Goal: Information Seeking & Learning: Learn about a topic

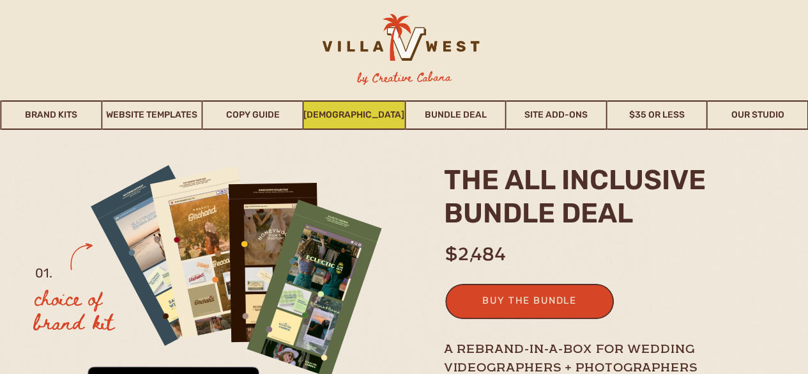
click at [370, 110] on link "[DEMOGRAPHIC_DATA]" at bounding box center [353, 114] width 101 height 29
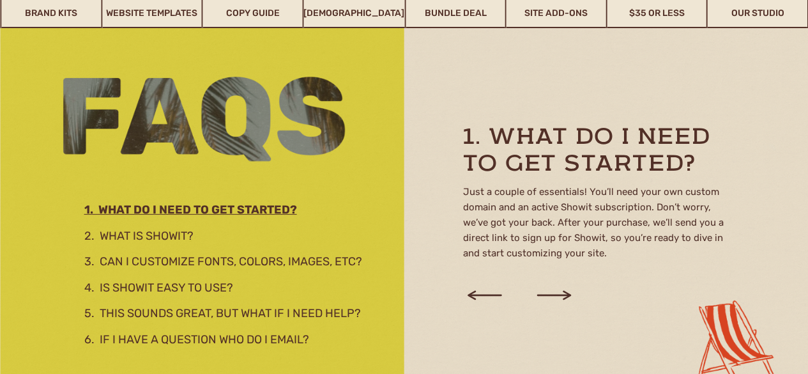
scroll to position [1774, 0]
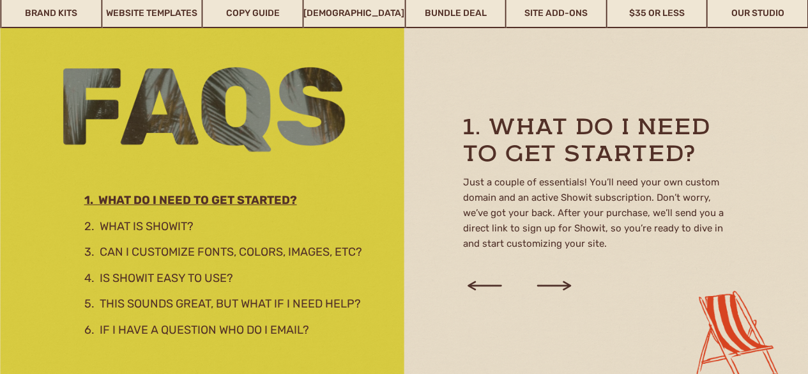
drag, startPoint x: 817, startPoint y: 37, endPoint x: 812, endPoint y: 199, distance: 161.7
click at [807, 199] on html "nav by Creative Cabana Brand Kits Website Templates Copy Guide WHOISMATT Bundle…" at bounding box center [404, 156] width 808 height 3860
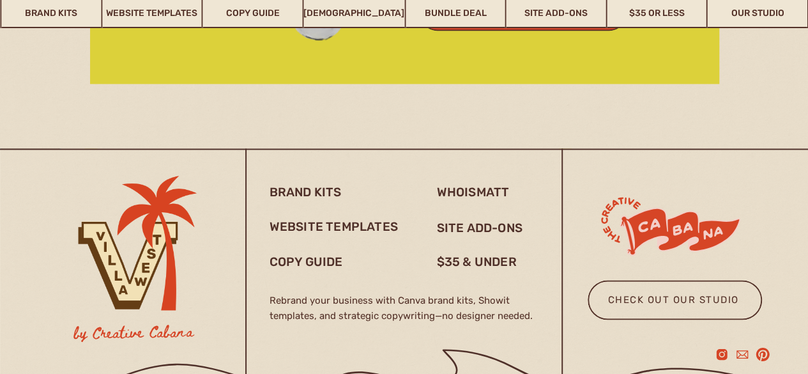
scroll to position [3449, 0]
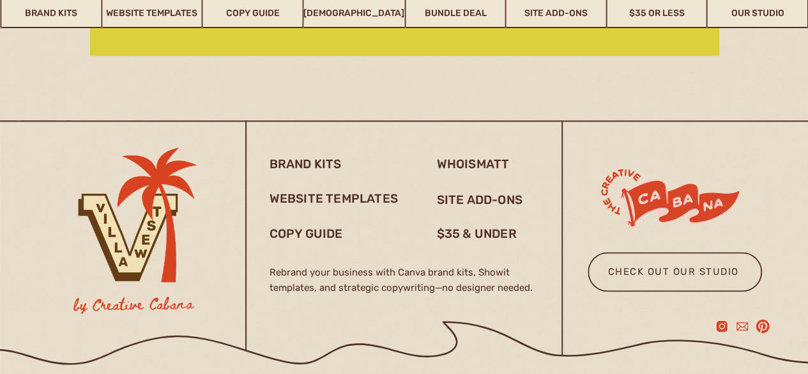
click at [657, 262] on div at bounding box center [675, 272] width 174 height 40
click at [100, 282] on div at bounding box center [134, 238] width 160 height 240
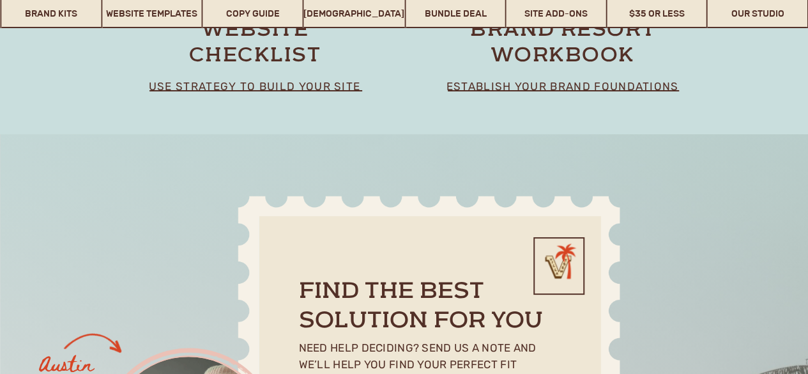
scroll to position [9590, 0]
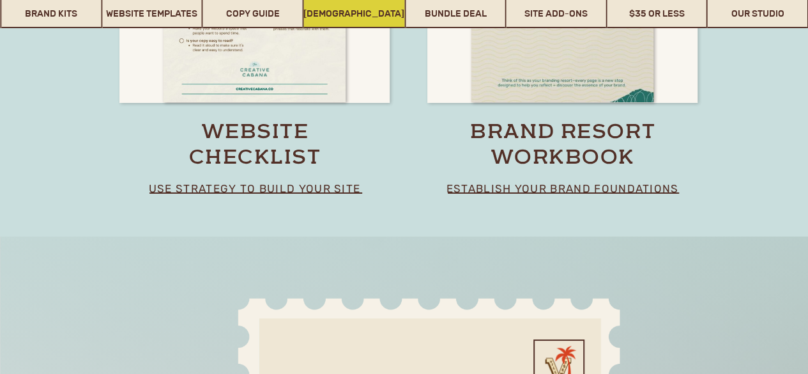
click at [383, 19] on link "[DEMOGRAPHIC_DATA]" at bounding box center [353, 13] width 101 height 29
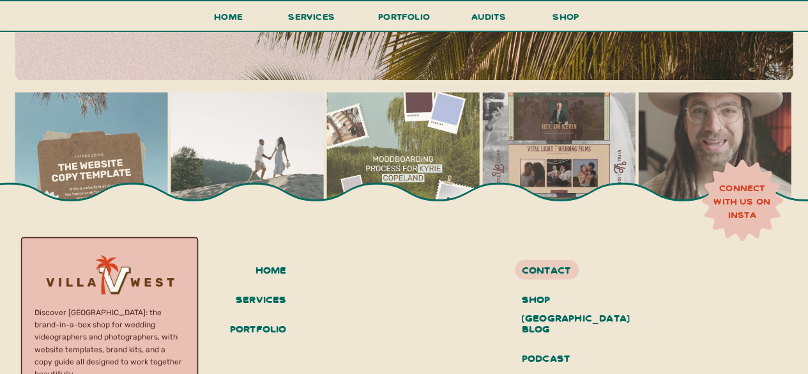
scroll to position [5662, 0]
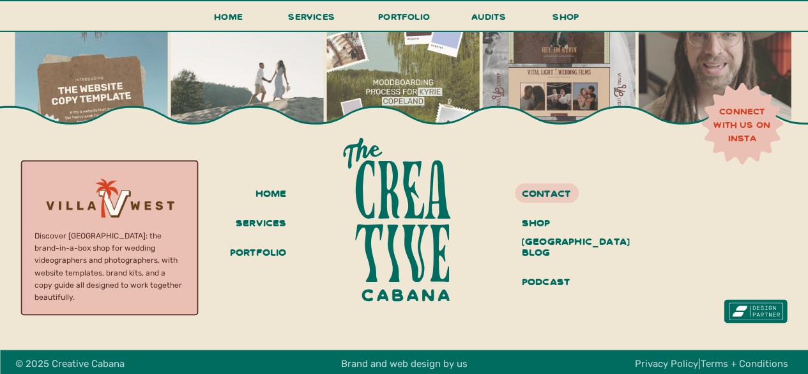
drag, startPoint x: 815, startPoint y: 25, endPoint x: 793, endPoint y: 369, distance: 345.0
click at [273, 220] on h3 "services" at bounding box center [259, 224] width 56 height 22
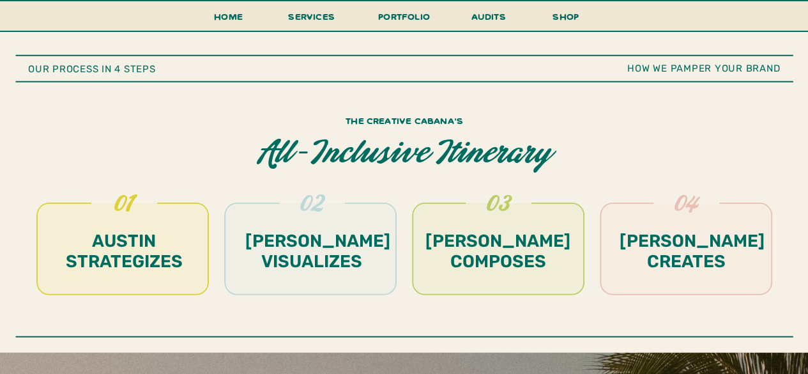
scroll to position [4202, 0]
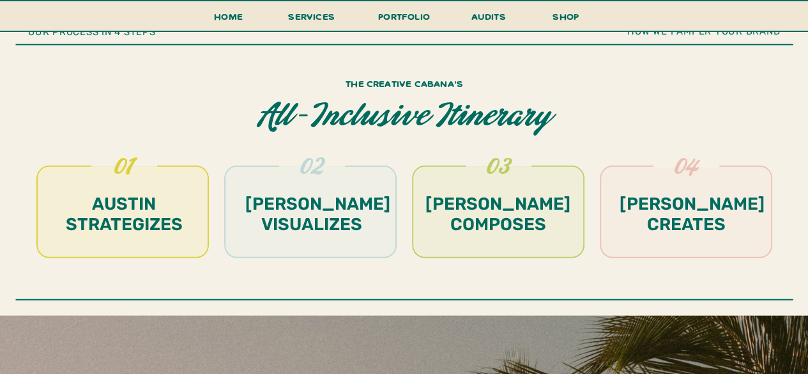
click at [326, 231] on h1 "emily visualizes" at bounding box center [311, 215] width 133 height 43
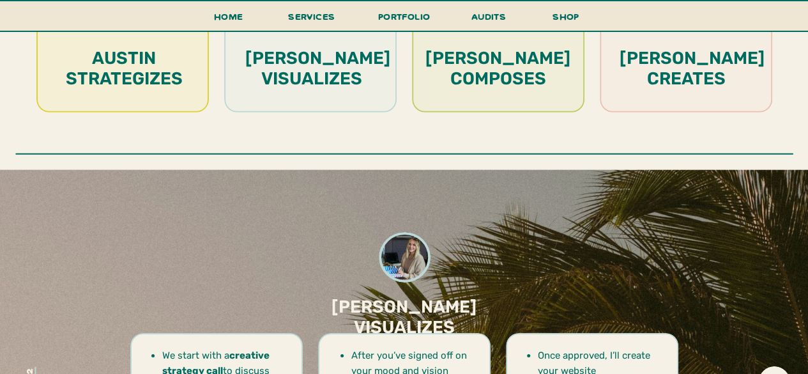
scroll to position [4284, 0]
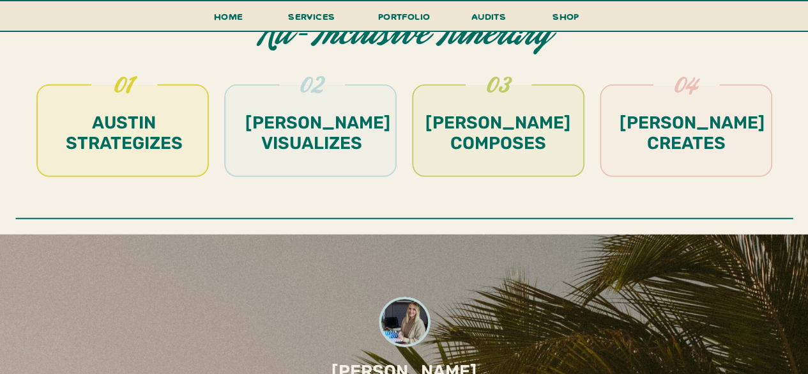
click at [129, 141] on h1 "austin strategizes" at bounding box center [123, 133] width 133 height 43
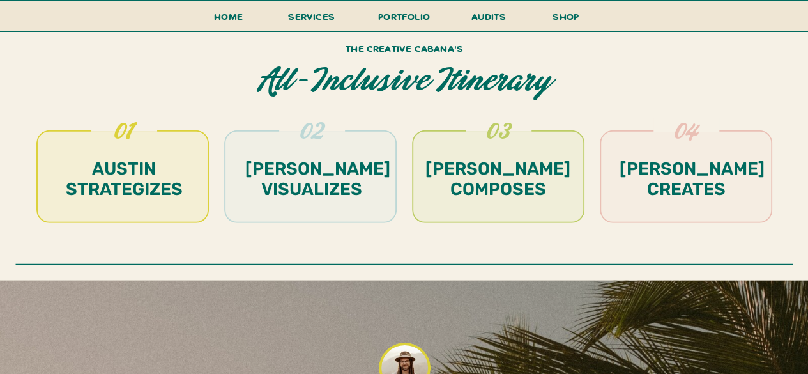
scroll to position [4219, 0]
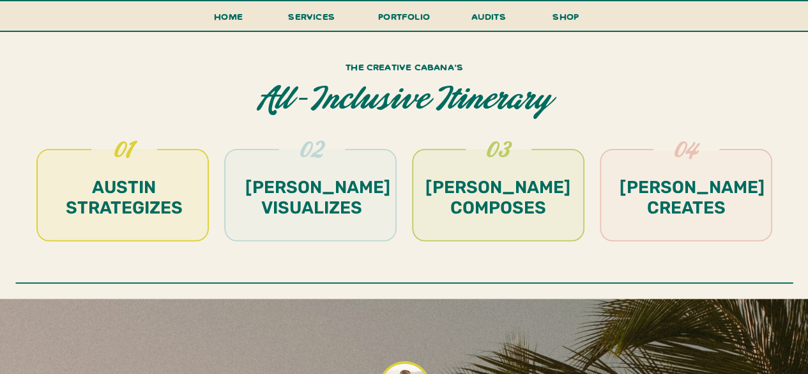
click at [503, 183] on h1 "Aimée composes" at bounding box center [498, 198] width 153 height 43
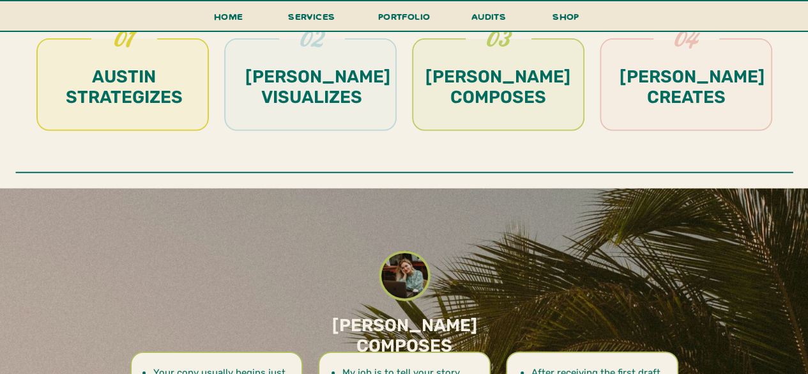
scroll to position [4274, 0]
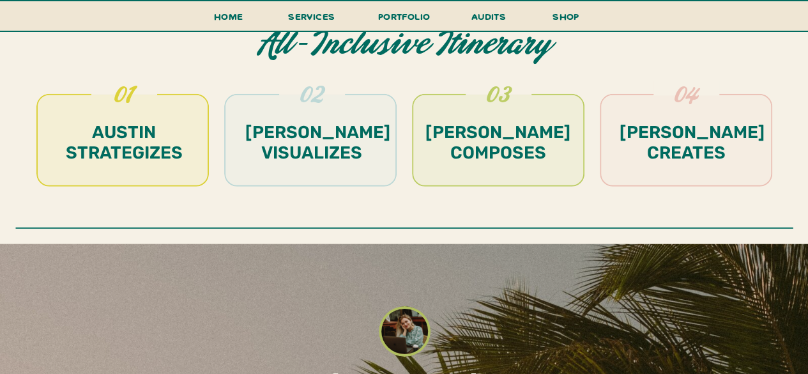
click at [717, 174] on div at bounding box center [686, 140] width 172 height 93
click at [725, 163] on h1 "alice creates" at bounding box center [686, 143] width 133 height 43
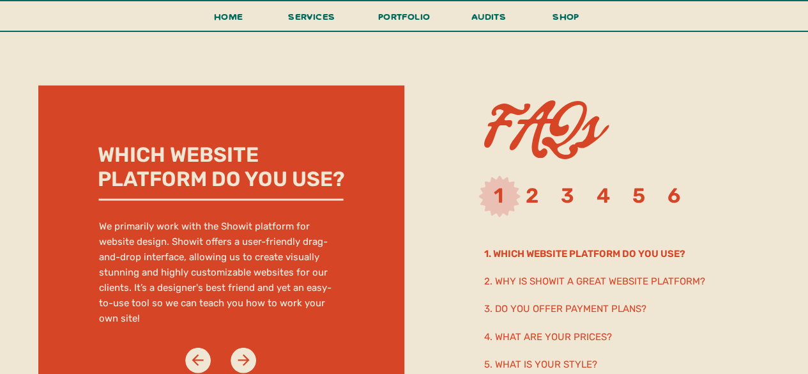
scroll to position [6447, 0]
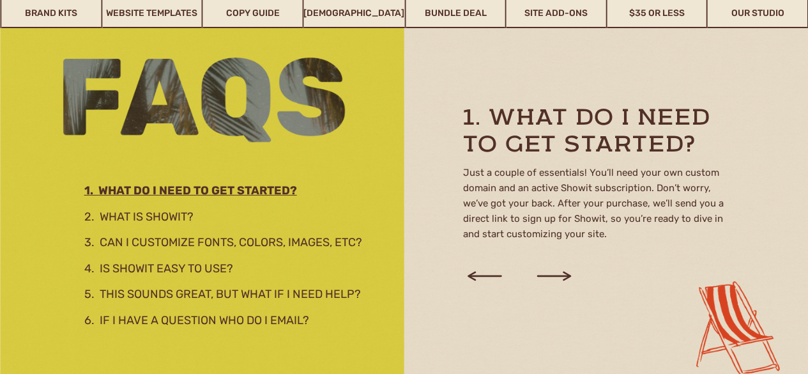
scroll to position [1788, 0]
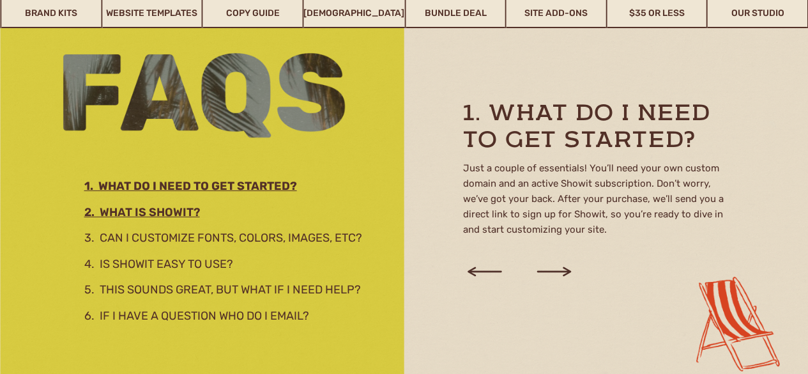
click at [177, 214] on h3 "2. What is showit?" at bounding box center [222, 210] width 277 height 14
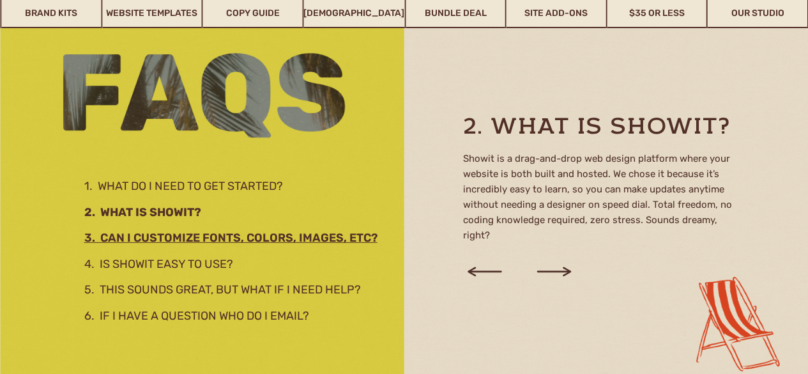
click at [161, 241] on h2 "3. Can I customize fonts, colors, images, etc?" at bounding box center [238, 236] width 309 height 14
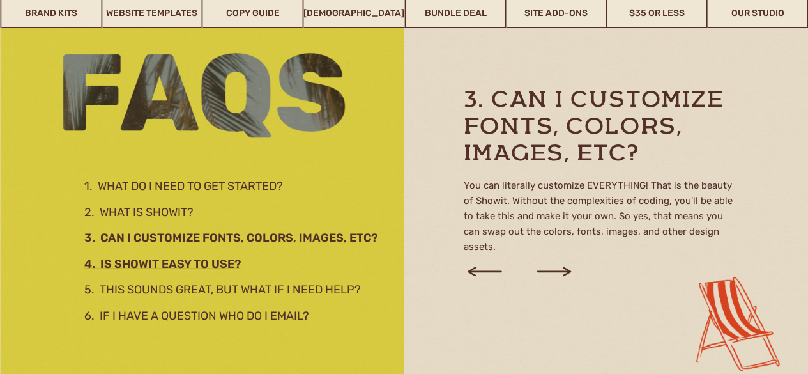
click at [155, 259] on h2 "4. Is Showit easy to use?" at bounding box center [234, 262] width 301 height 14
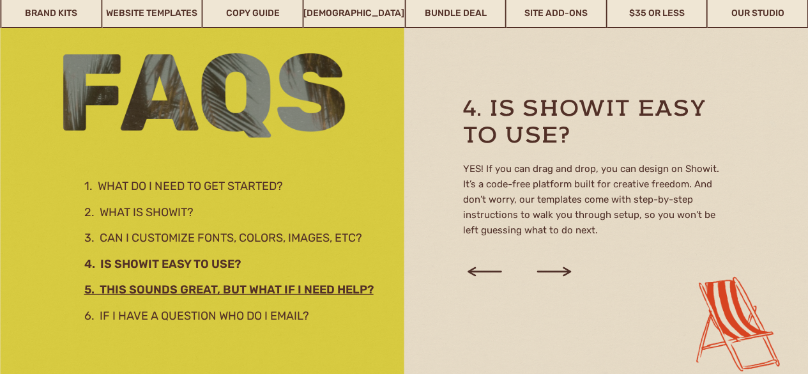
click at [132, 280] on h2 "5. This sounds great, but what if I need help?" at bounding box center [240, 287] width 312 height 14
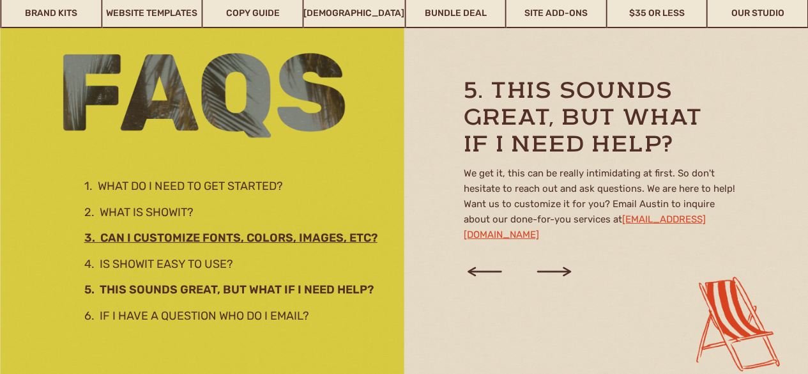
click at [145, 241] on h2 "3. Can I customize fonts, colors, images, etc?" at bounding box center [238, 236] width 309 height 14
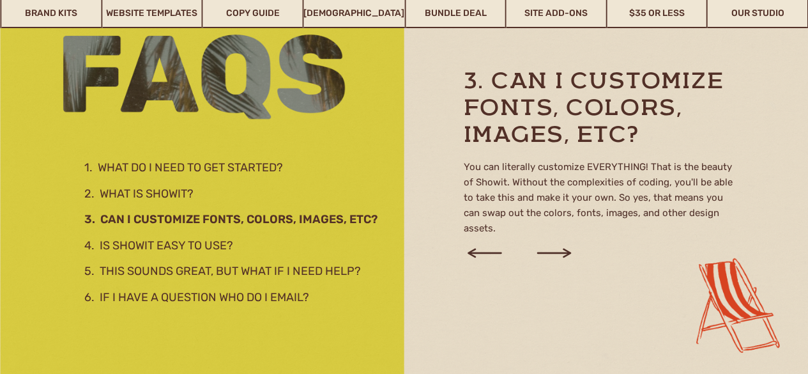
scroll to position [1825, 0]
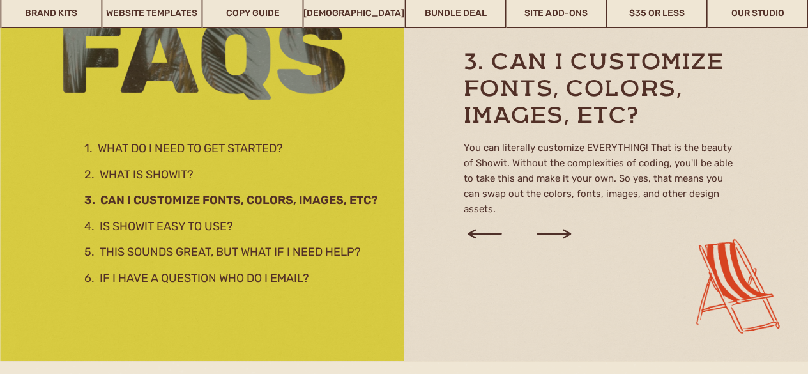
drag, startPoint x: 13, startPoint y: 178, endPoint x: -227, endPoint y: 153, distance: 242.1
click at [0, 153] on html "nav by Creative Cabana Brand Kits Website Templates Copy Guide WHOISMATT Bundle…" at bounding box center [404, 105] width 808 height 3860
